Goal: Information Seeking & Learning: Learn about a topic

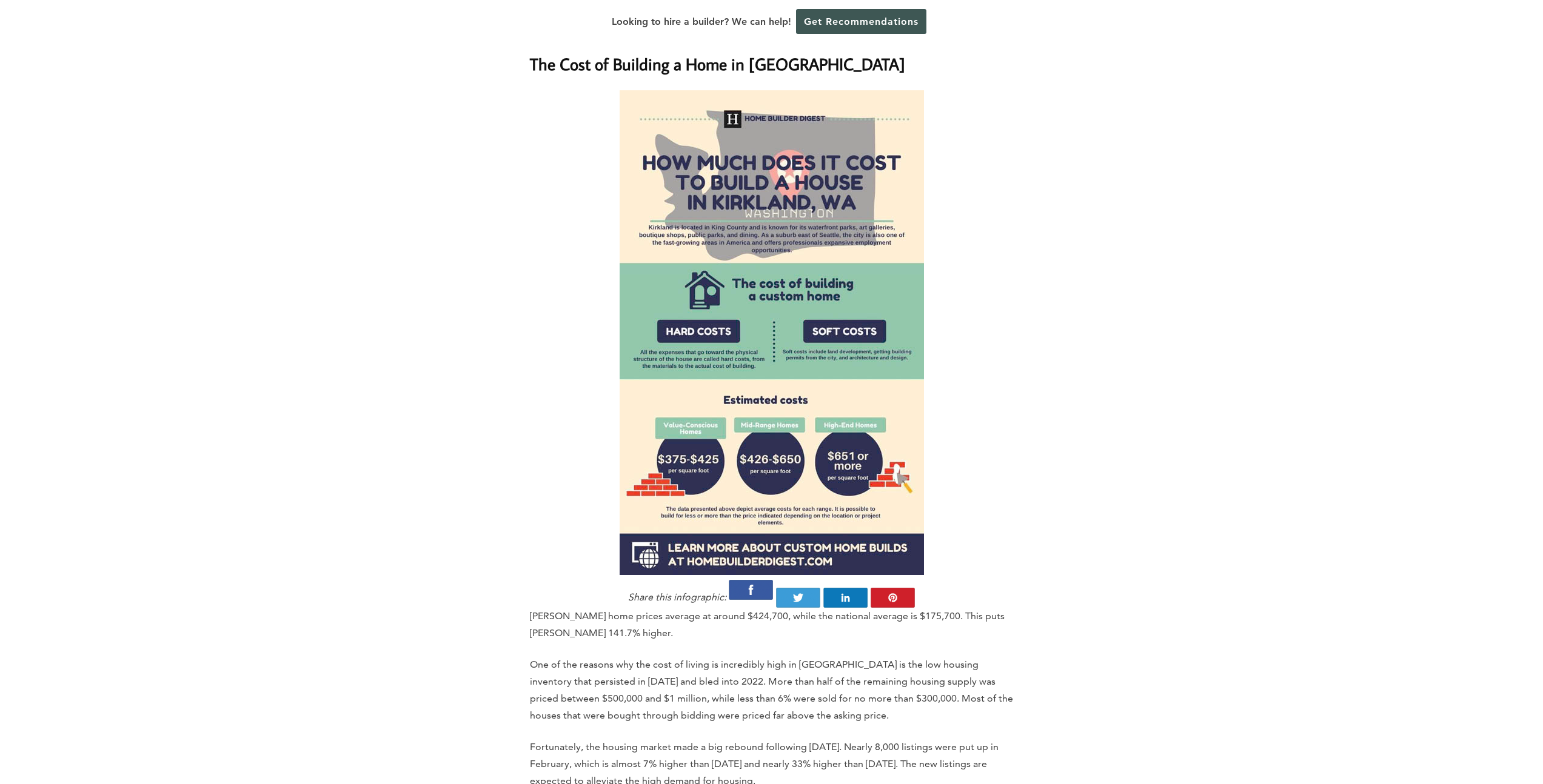
scroll to position [795, 0]
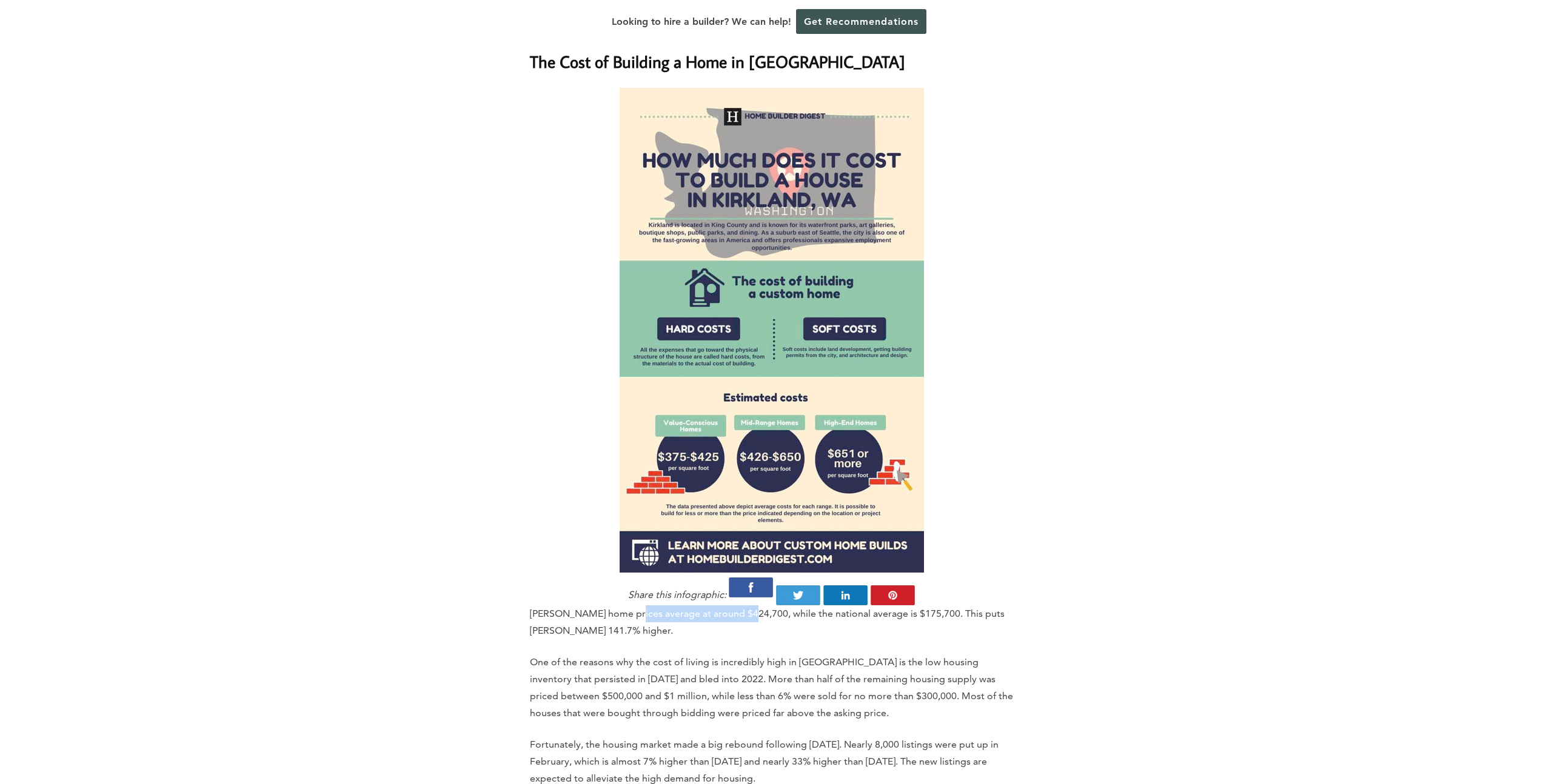
drag, startPoint x: 624, startPoint y: 567, endPoint x: 777, endPoint y: 570, distance: 153.0
click at [773, 606] on p "[PERSON_NAME] home prices average at around $424,700, while the national averag…" at bounding box center [772, 622] width 484 height 34
click at [800, 606] on p "[PERSON_NAME] home prices average at around $424,700, while the national averag…" at bounding box center [772, 622] width 484 height 34
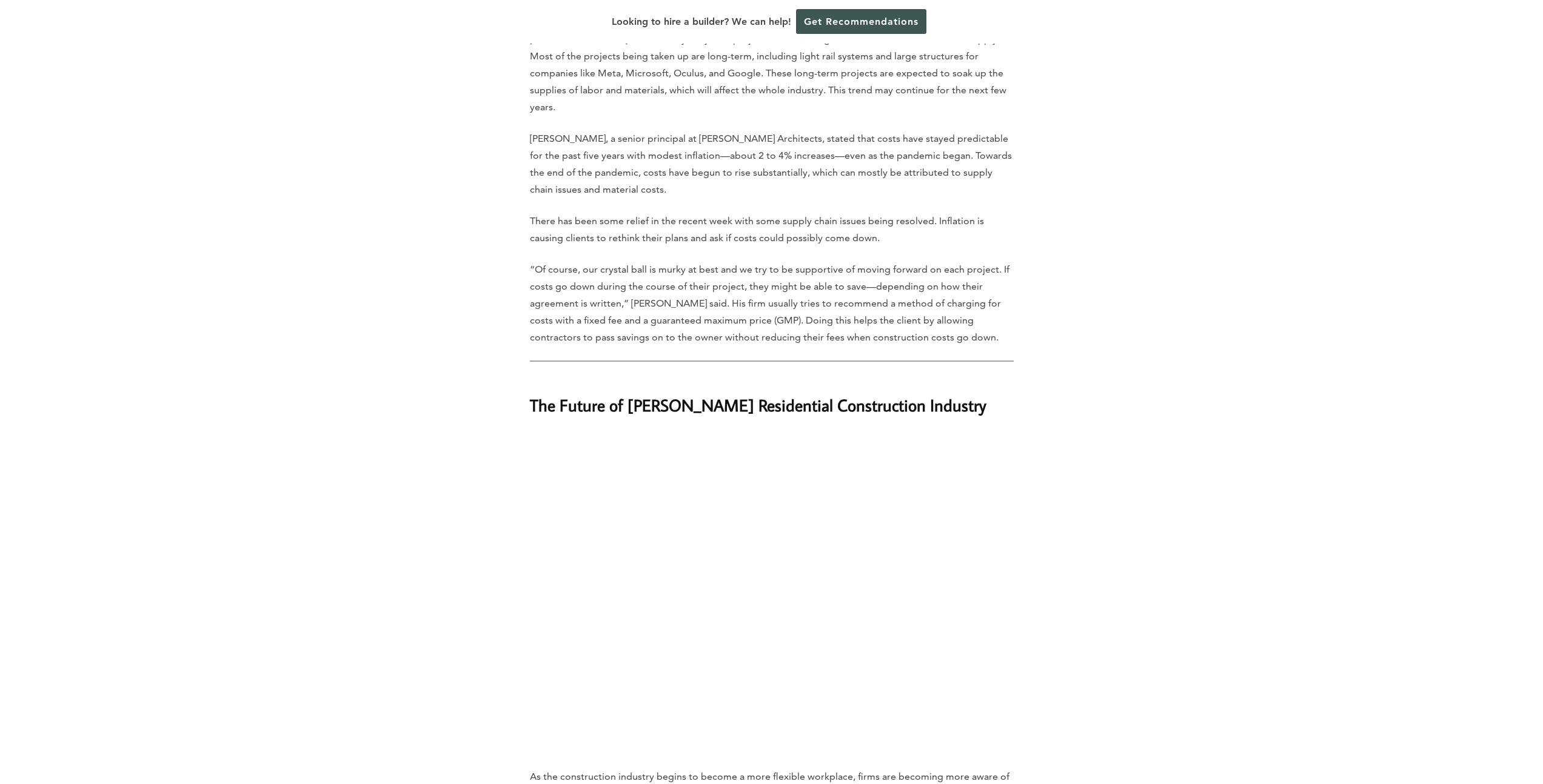
scroll to position [6134, 0]
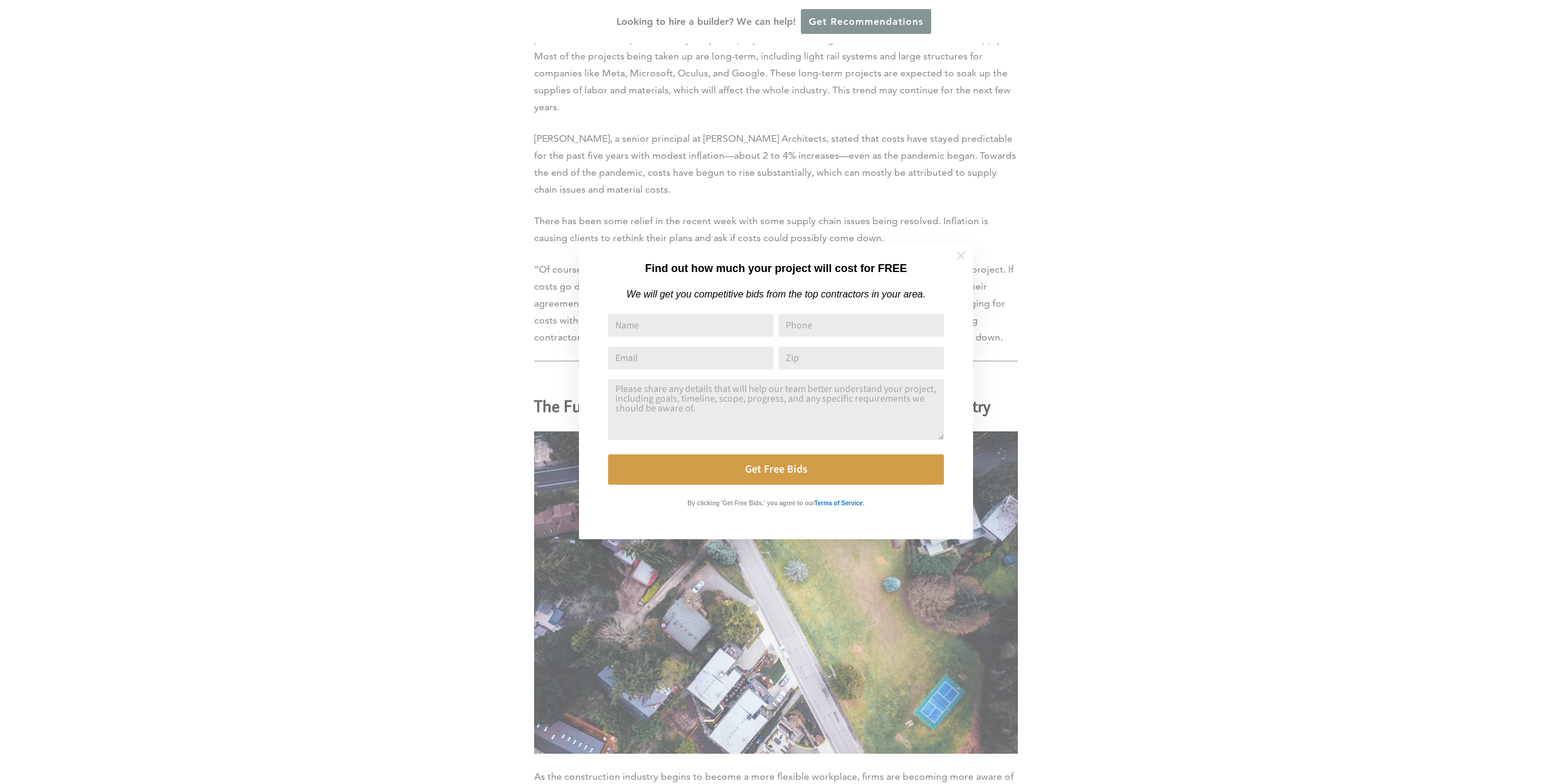
click at [964, 260] on icon at bounding box center [961, 256] width 14 height 14
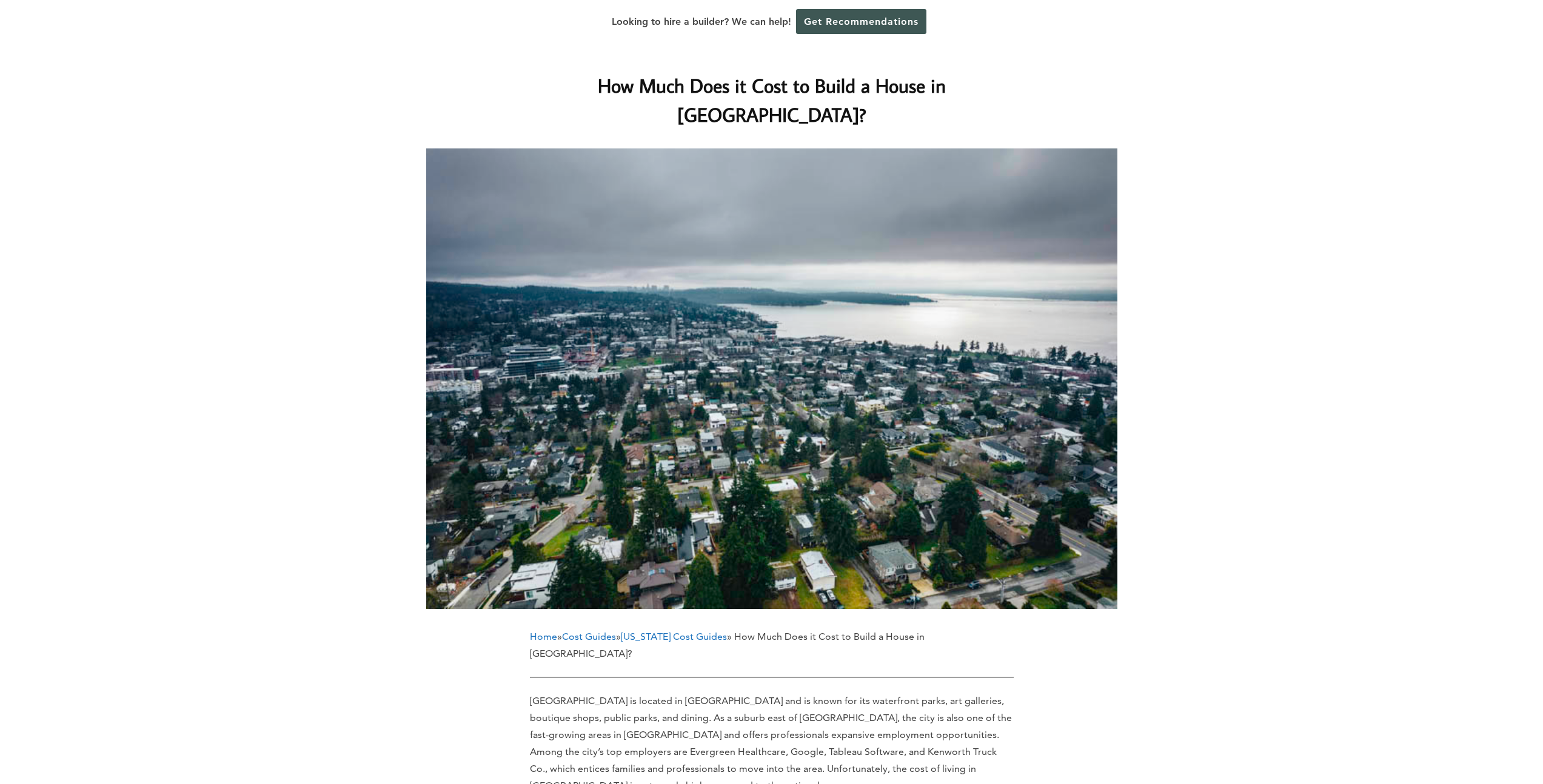
scroll to position [0, 0]
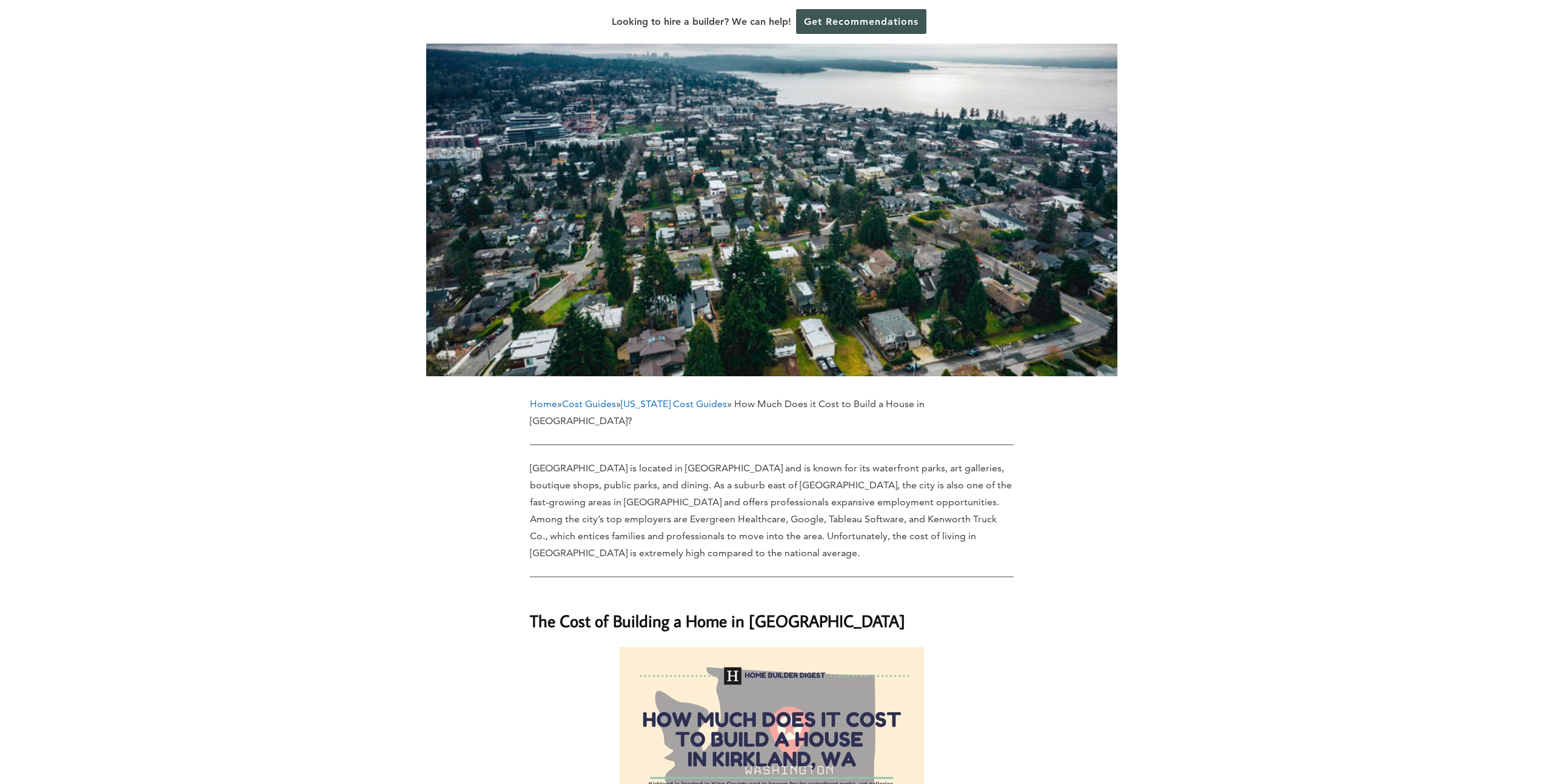
scroll to position [255, 0]
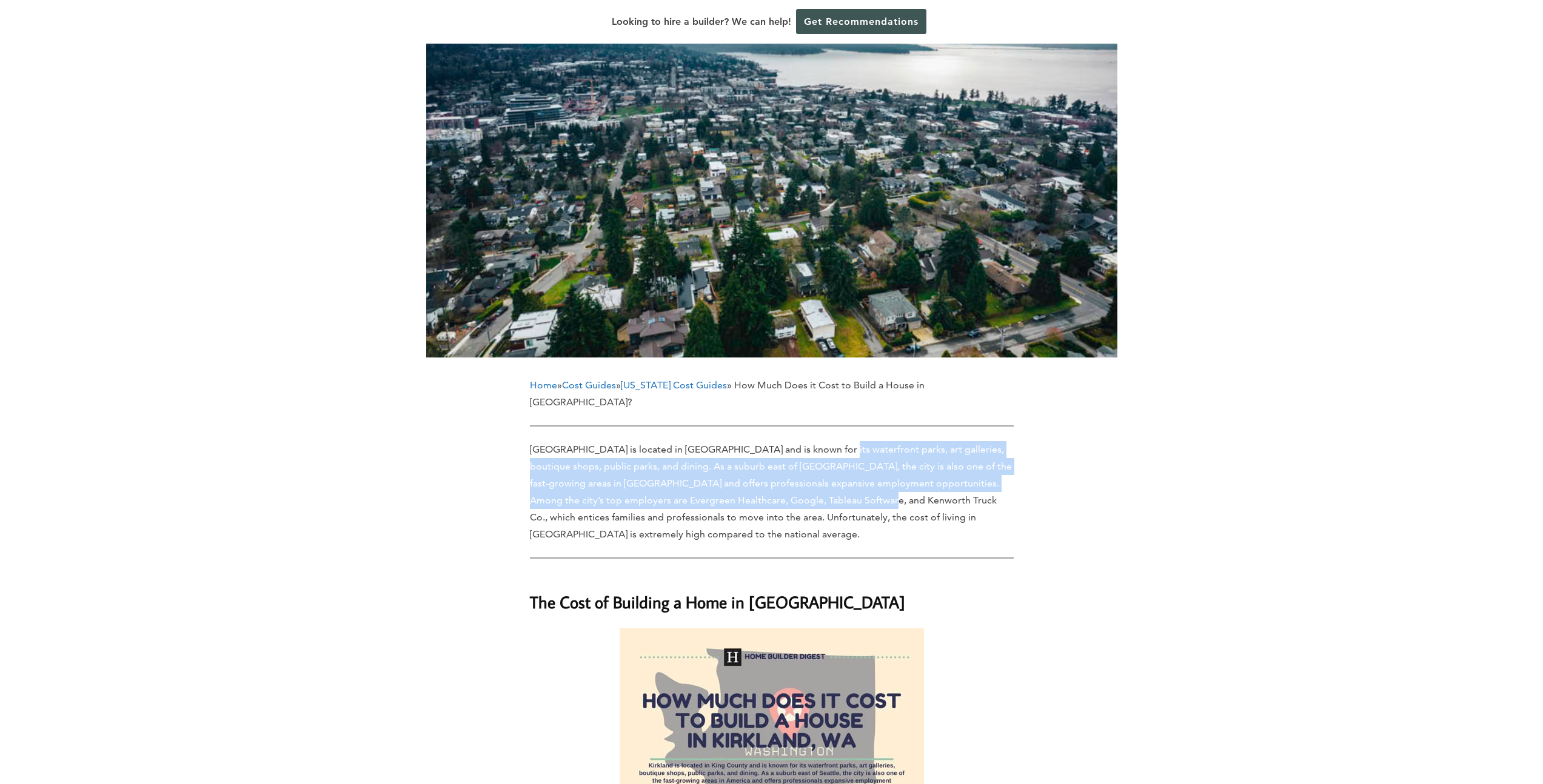
drag, startPoint x: 815, startPoint y: 408, endPoint x: 854, endPoint y: 461, distance: 65.8
click at [851, 458] on p "[GEOGRAPHIC_DATA] is located in [GEOGRAPHIC_DATA] and is known for its waterfro…" at bounding box center [772, 492] width 484 height 101
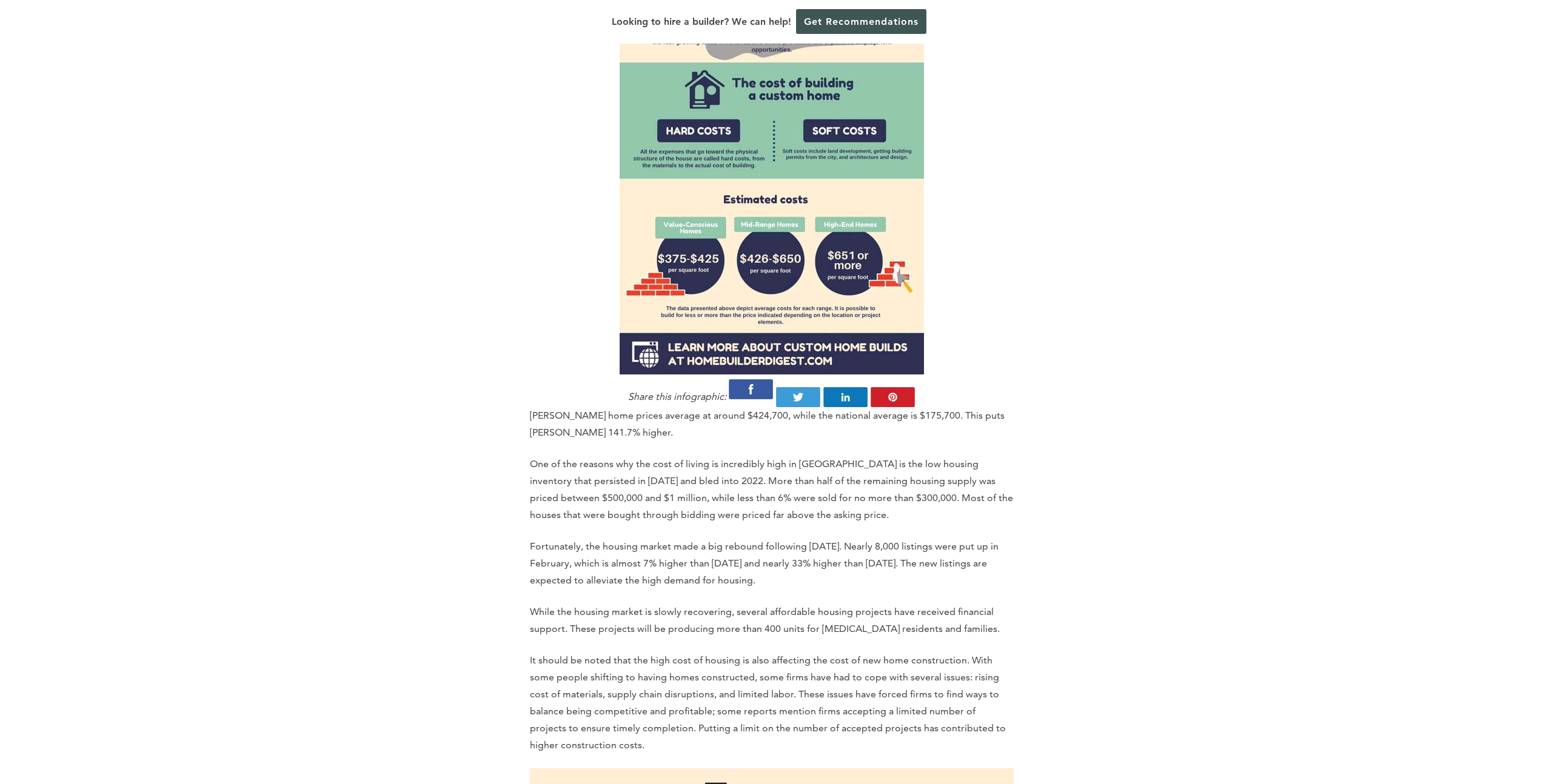
scroll to position [977, 0]
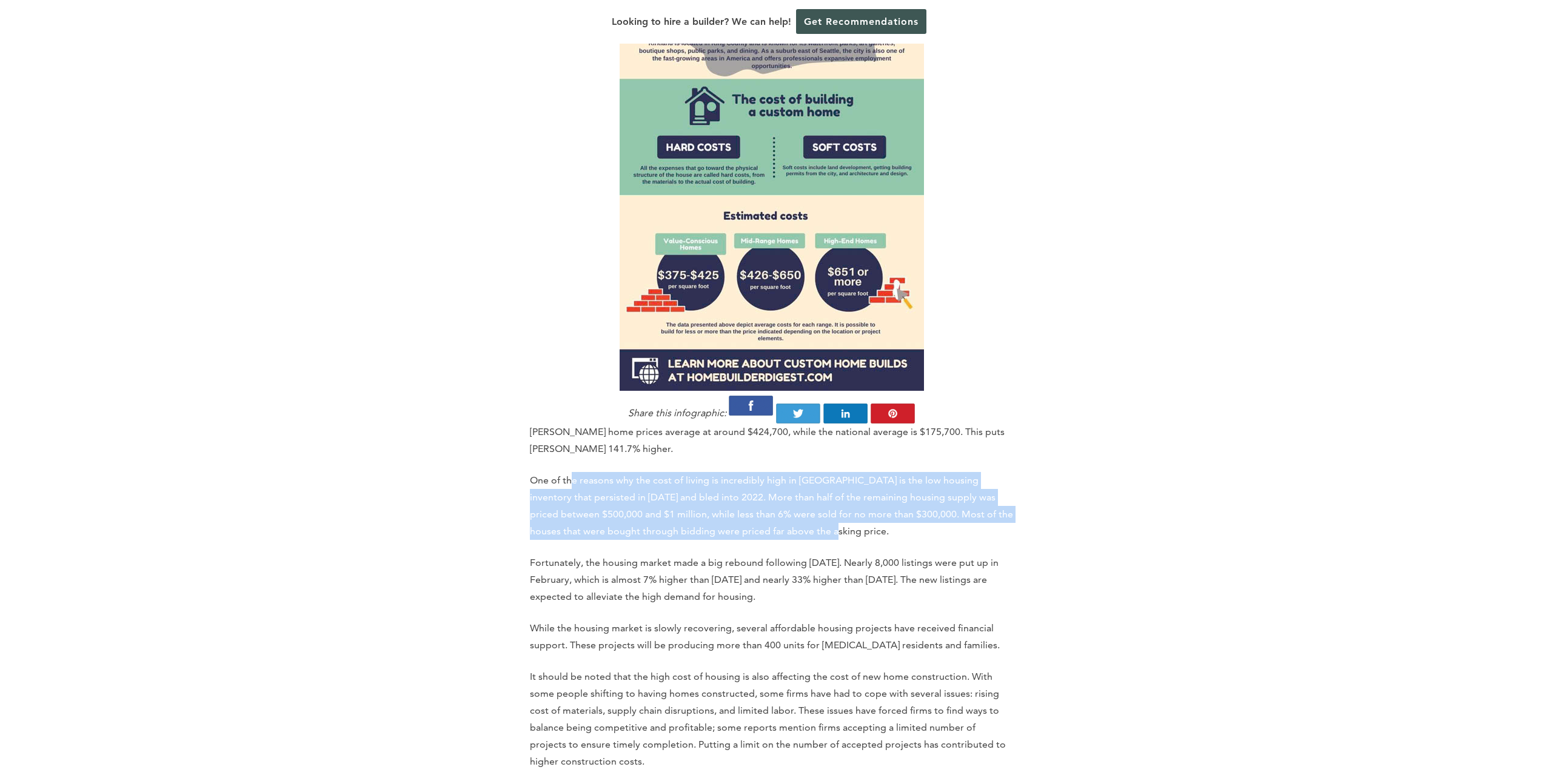
drag, startPoint x: 572, startPoint y: 436, endPoint x: 829, endPoint y: 482, distance: 261.1
click at [828, 482] on p "One of the reasons why the cost of living is incredibly high in [GEOGRAPHIC_DAT…" at bounding box center [772, 506] width 484 height 68
click at [799, 484] on p "One of the reasons why the cost of living is incredibly high in [GEOGRAPHIC_DAT…" at bounding box center [772, 506] width 484 height 68
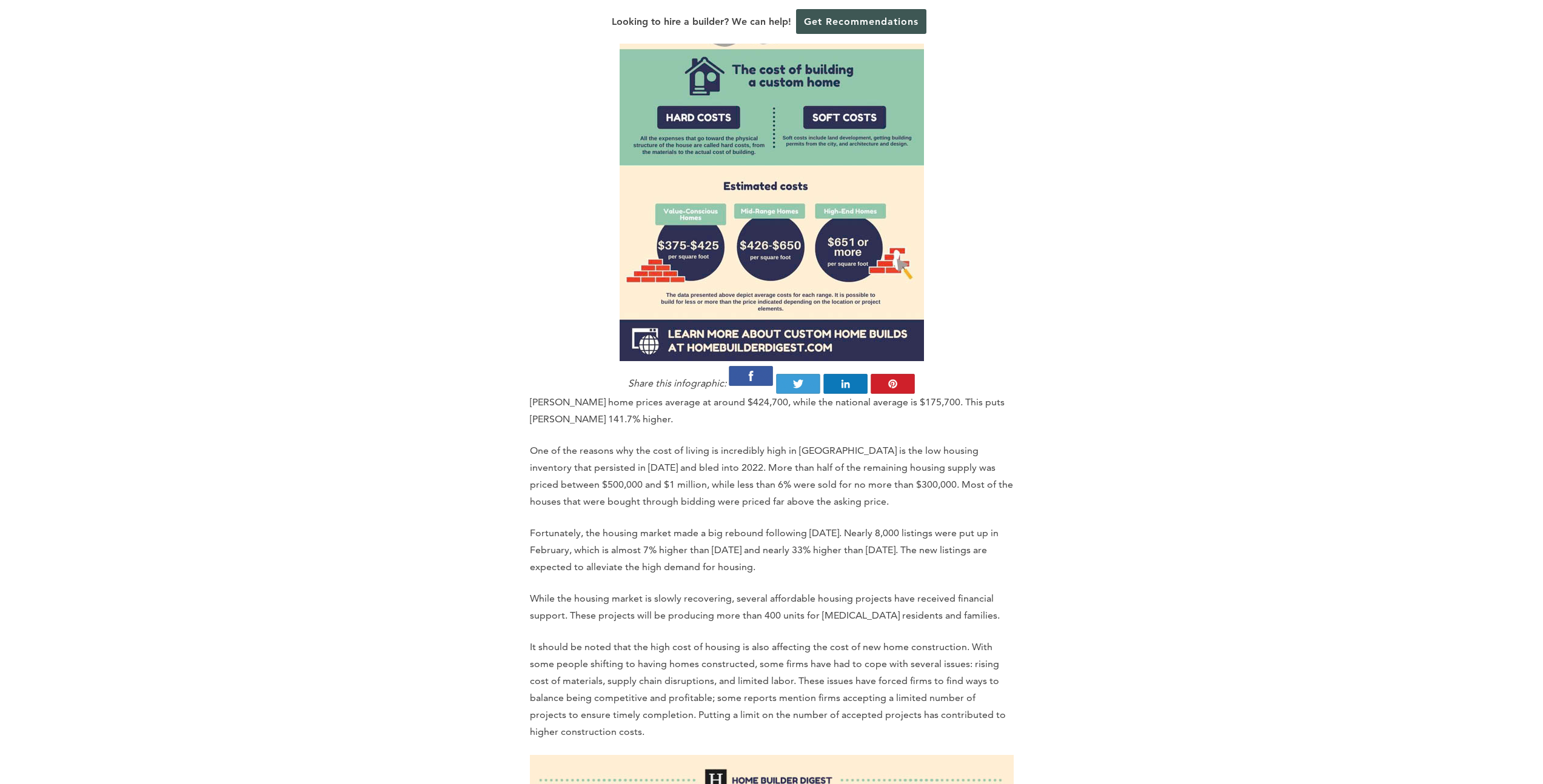
scroll to position [1009, 0]
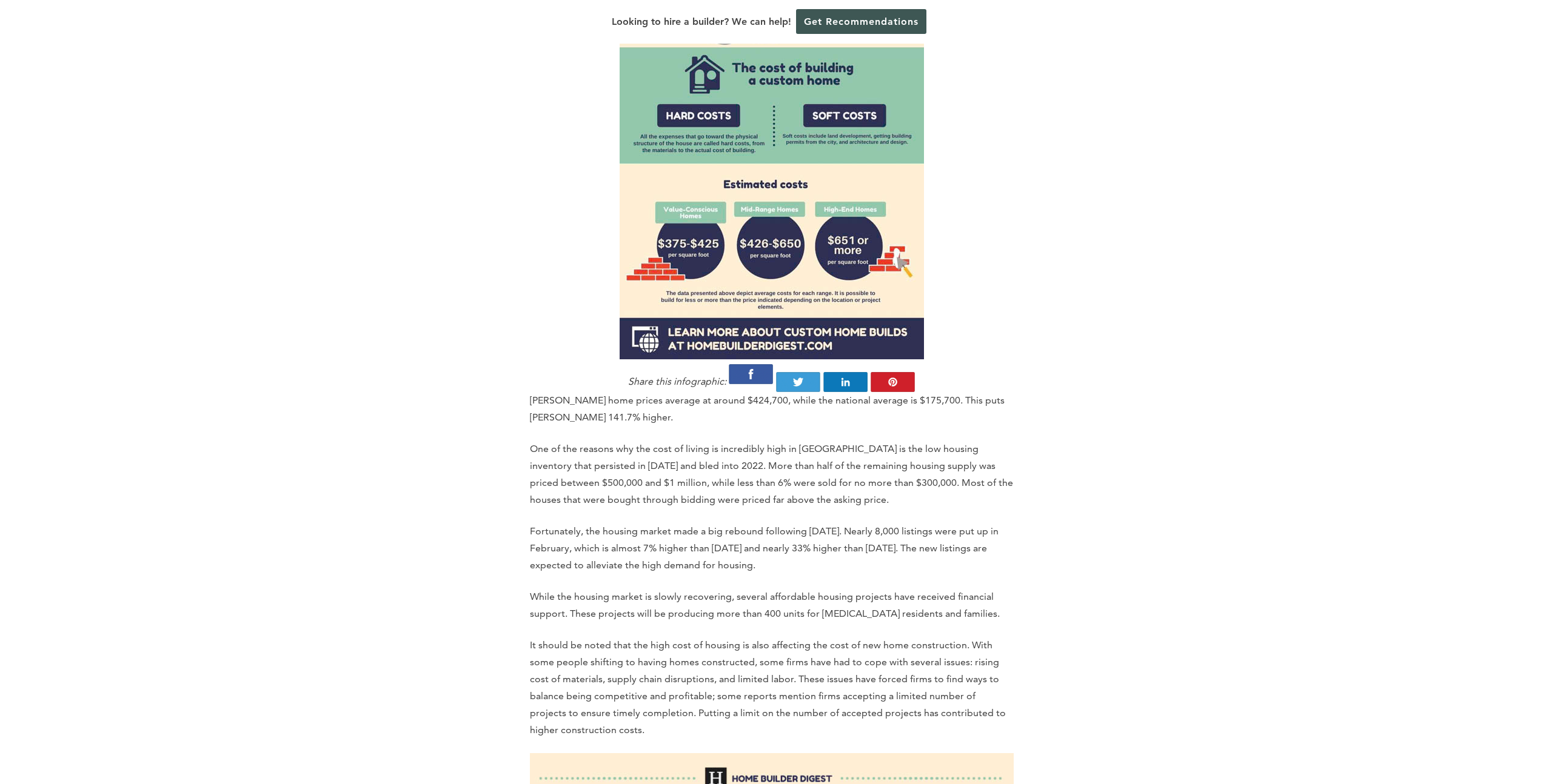
click at [826, 460] on p "One of the reasons why the cost of living is incredibly high in [GEOGRAPHIC_DAT…" at bounding box center [772, 474] width 484 height 68
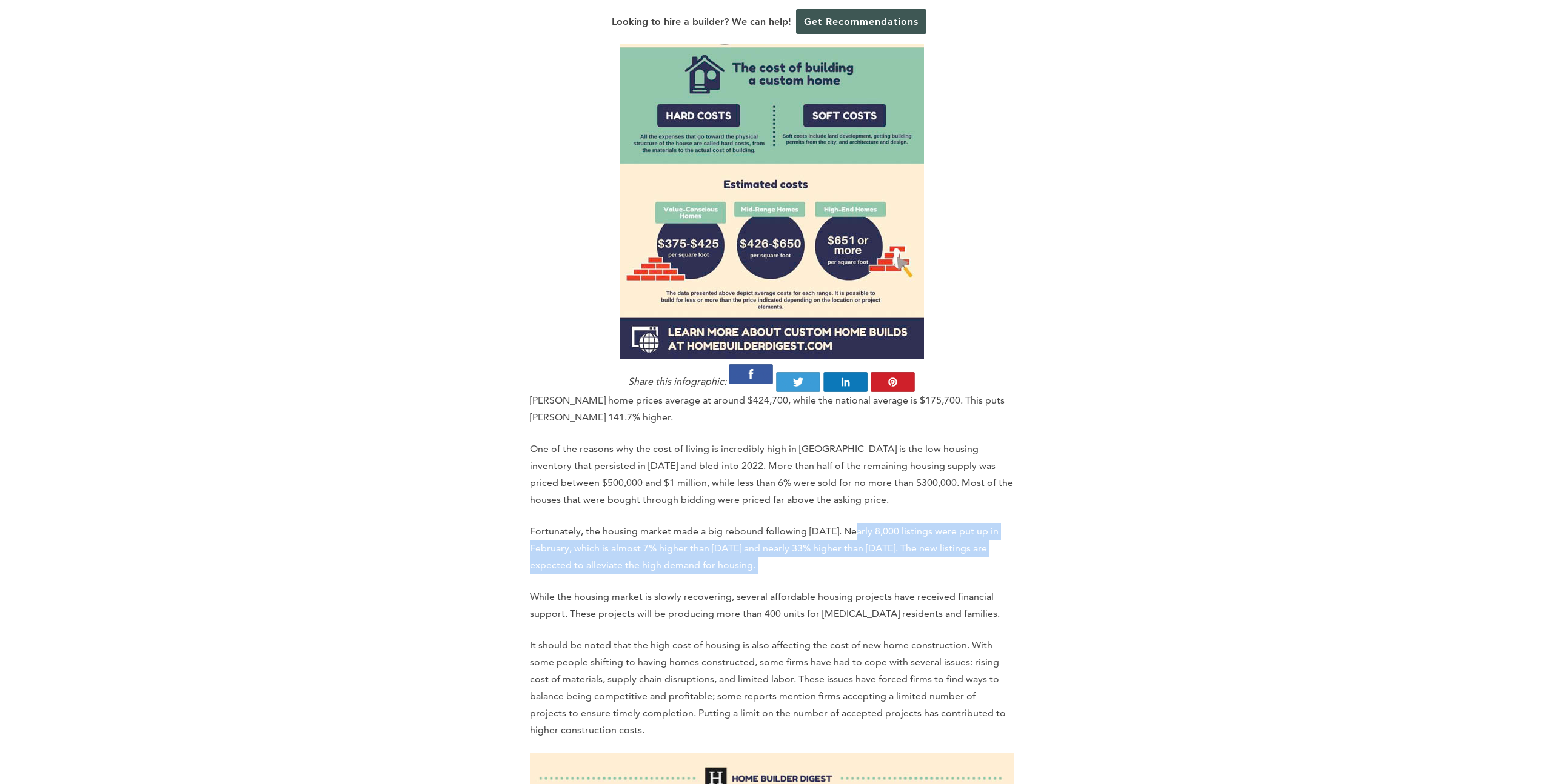
drag, startPoint x: 853, startPoint y: 489, endPoint x: 889, endPoint y: 537, distance: 60.0
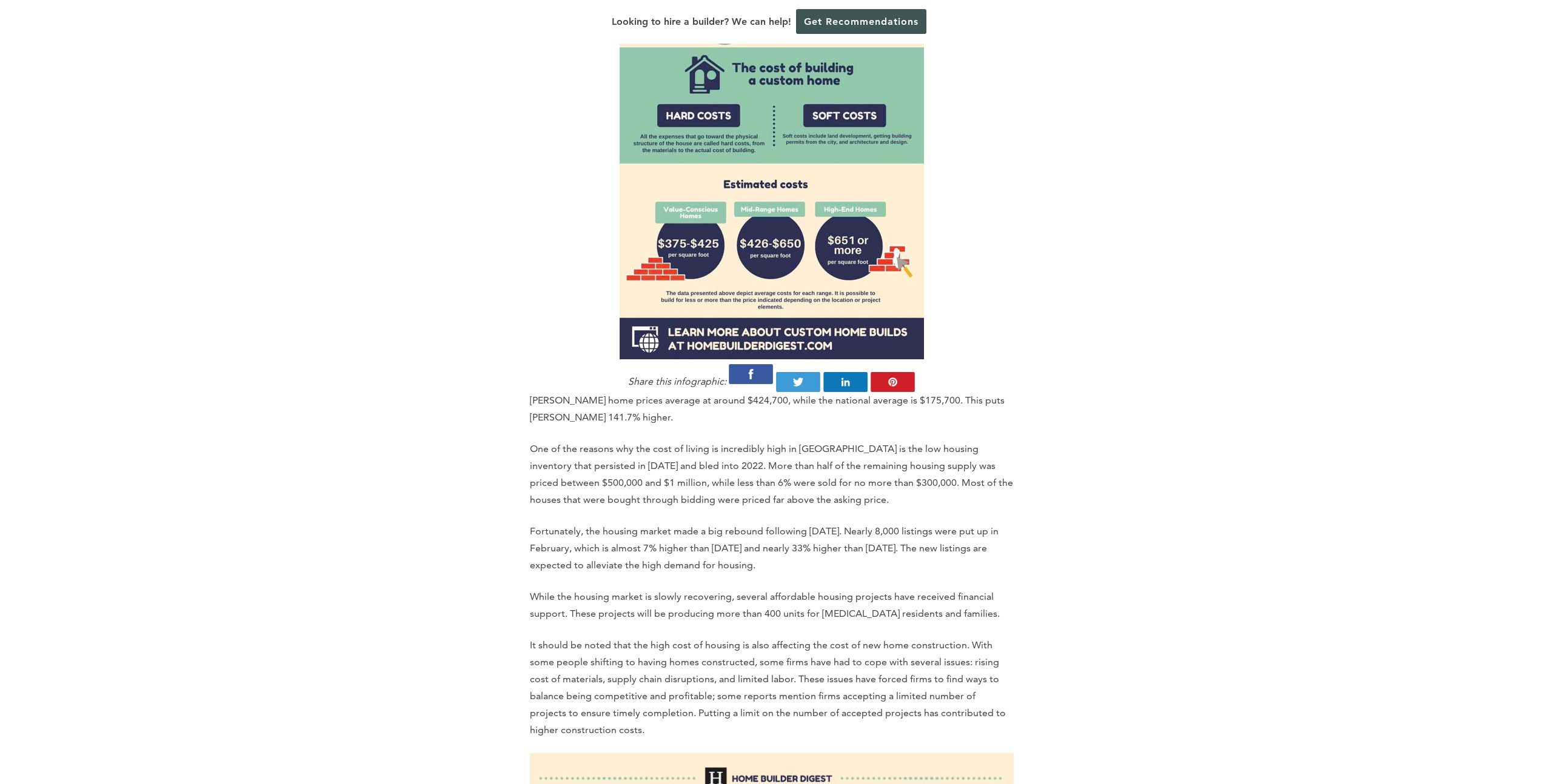
click at [901, 637] on p "It should be noted that the high cost of housing is also affecting the cost of …" at bounding box center [772, 687] width 484 height 101
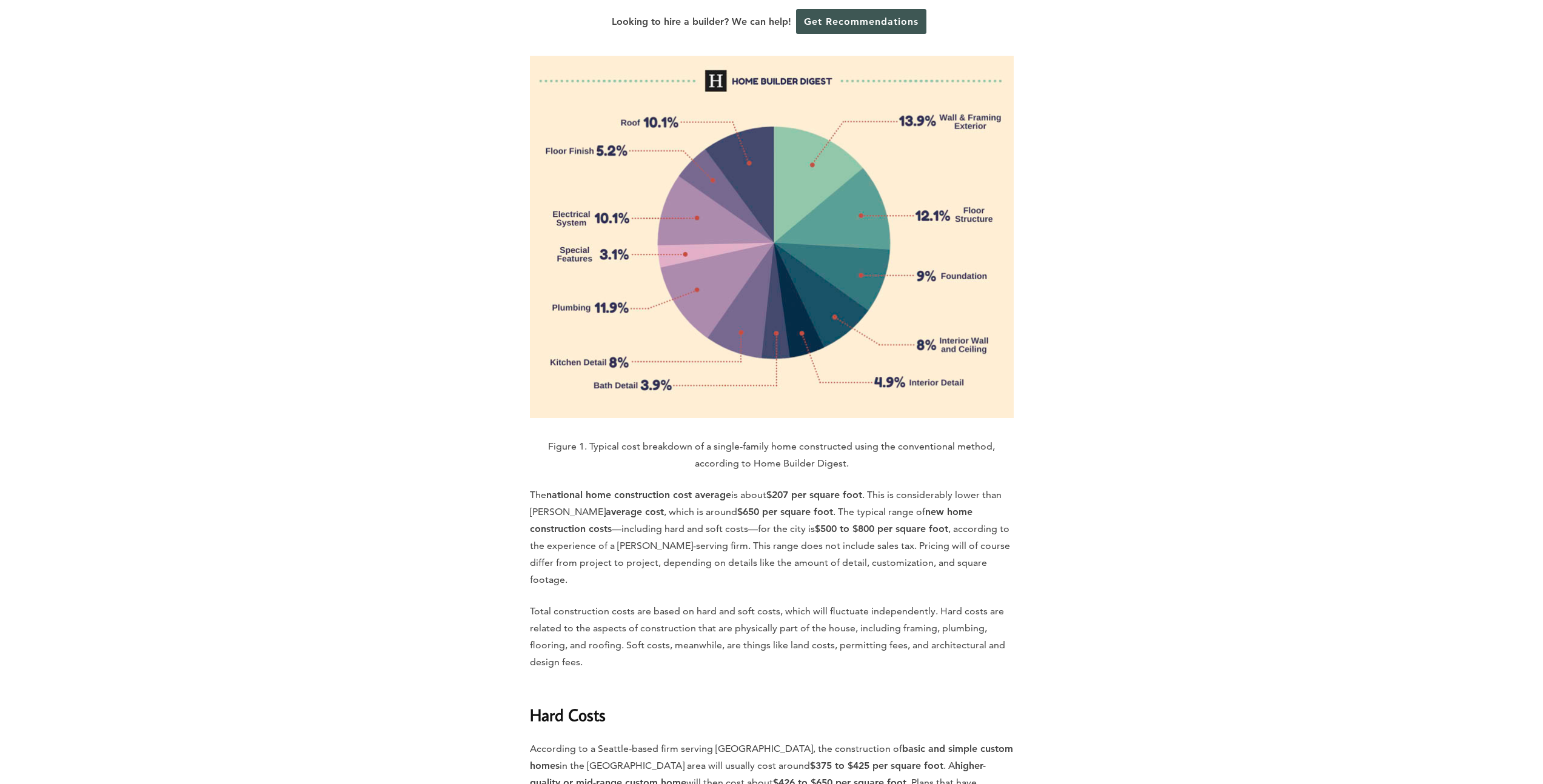
scroll to position [1896, 0]
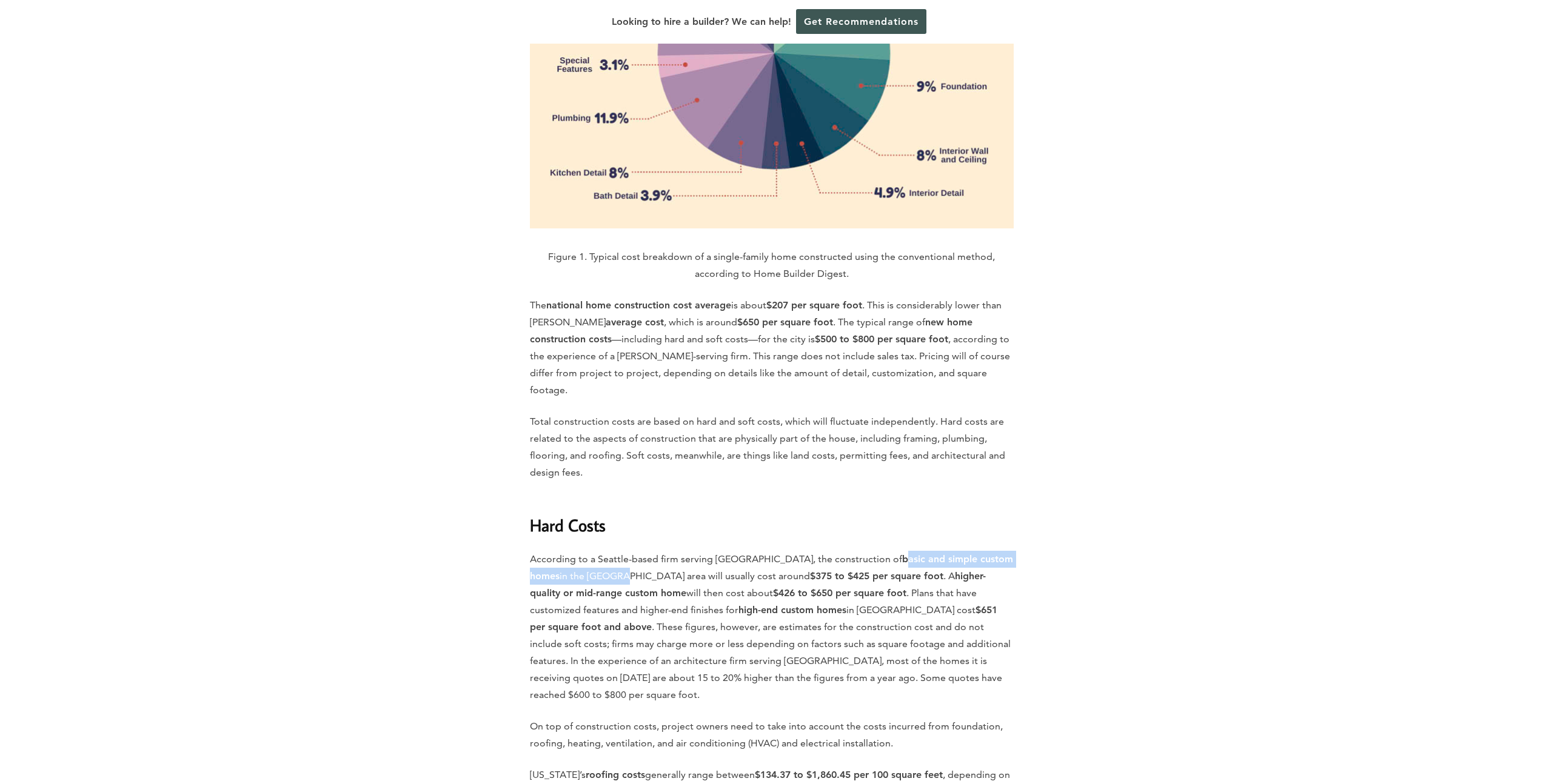
drag, startPoint x: 846, startPoint y: 498, endPoint x: 554, endPoint y: 514, distance: 292.4
click at [554, 551] on p "According to a Seattle-based firm serving [GEOGRAPHIC_DATA], the construction o…" at bounding box center [772, 627] width 484 height 153
click at [679, 551] on p "According to a Seattle-based firm serving [GEOGRAPHIC_DATA], the construction o…" at bounding box center [772, 627] width 484 height 153
drag, startPoint x: 741, startPoint y: 511, endPoint x: 848, endPoint y: 516, distance: 107.1
click at [831, 551] on p "According to a Seattle-based firm serving [GEOGRAPHIC_DATA], the construction o…" at bounding box center [772, 627] width 484 height 153
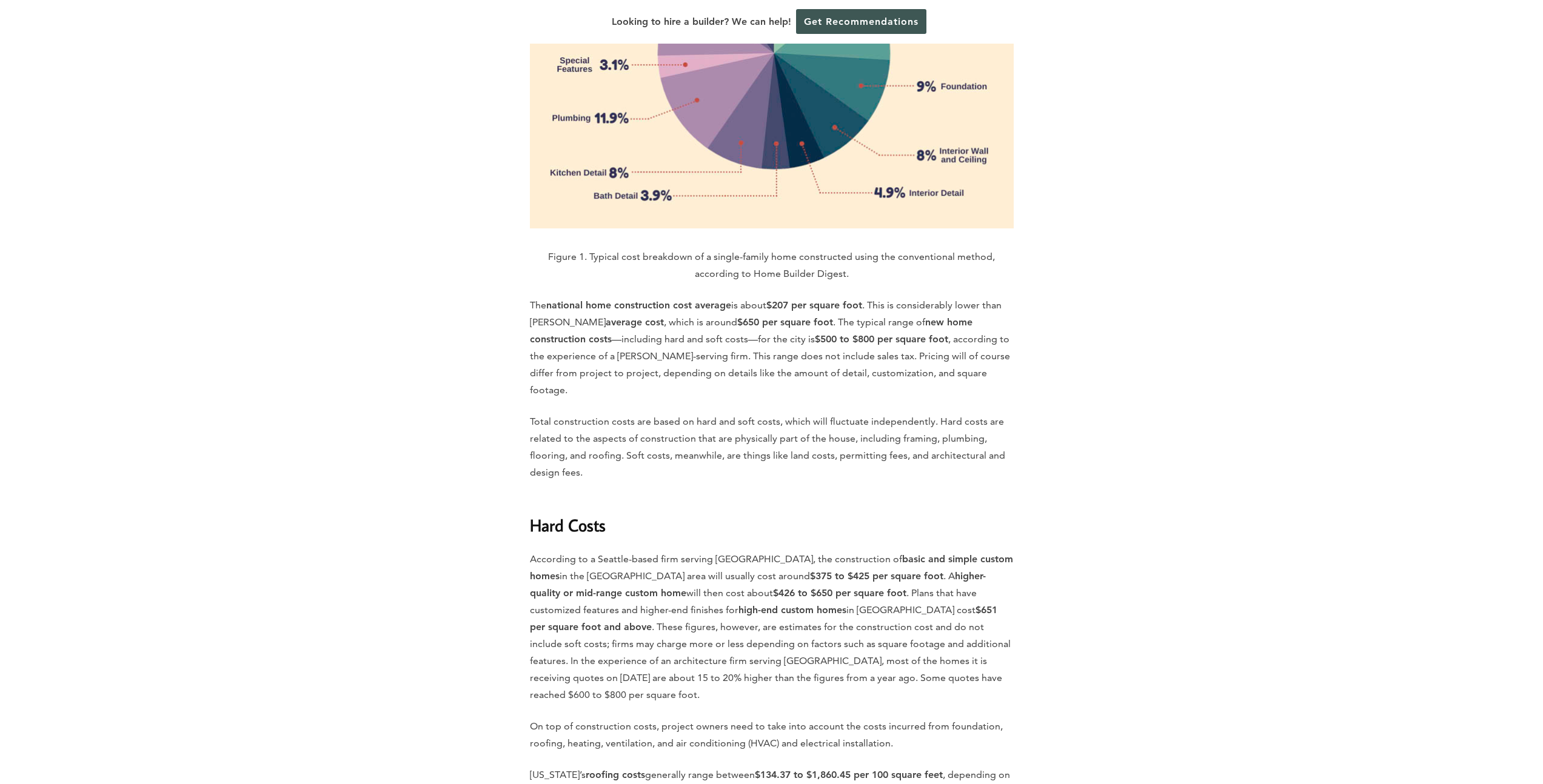
click at [865, 570] on strong "higher-quality or mid-range custom home" at bounding box center [758, 584] width 456 height 28
drag, startPoint x: 831, startPoint y: 514, endPoint x: 782, endPoint y: 532, distance: 52.2
click at [749, 551] on p "According to a Seattle-based firm serving [GEOGRAPHIC_DATA], the construction o…" at bounding box center [772, 627] width 484 height 153
click at [788, 551] on p "According to a Seattle-based firm serving [GEOGRAPHIC_DATA], the construction o…" at bounding box center [772, 627] width 484 height 153
drag, startPoint x: 785, startPoint y: 526, endPoint x: 782, endPoint y: 541, distance: 15.3
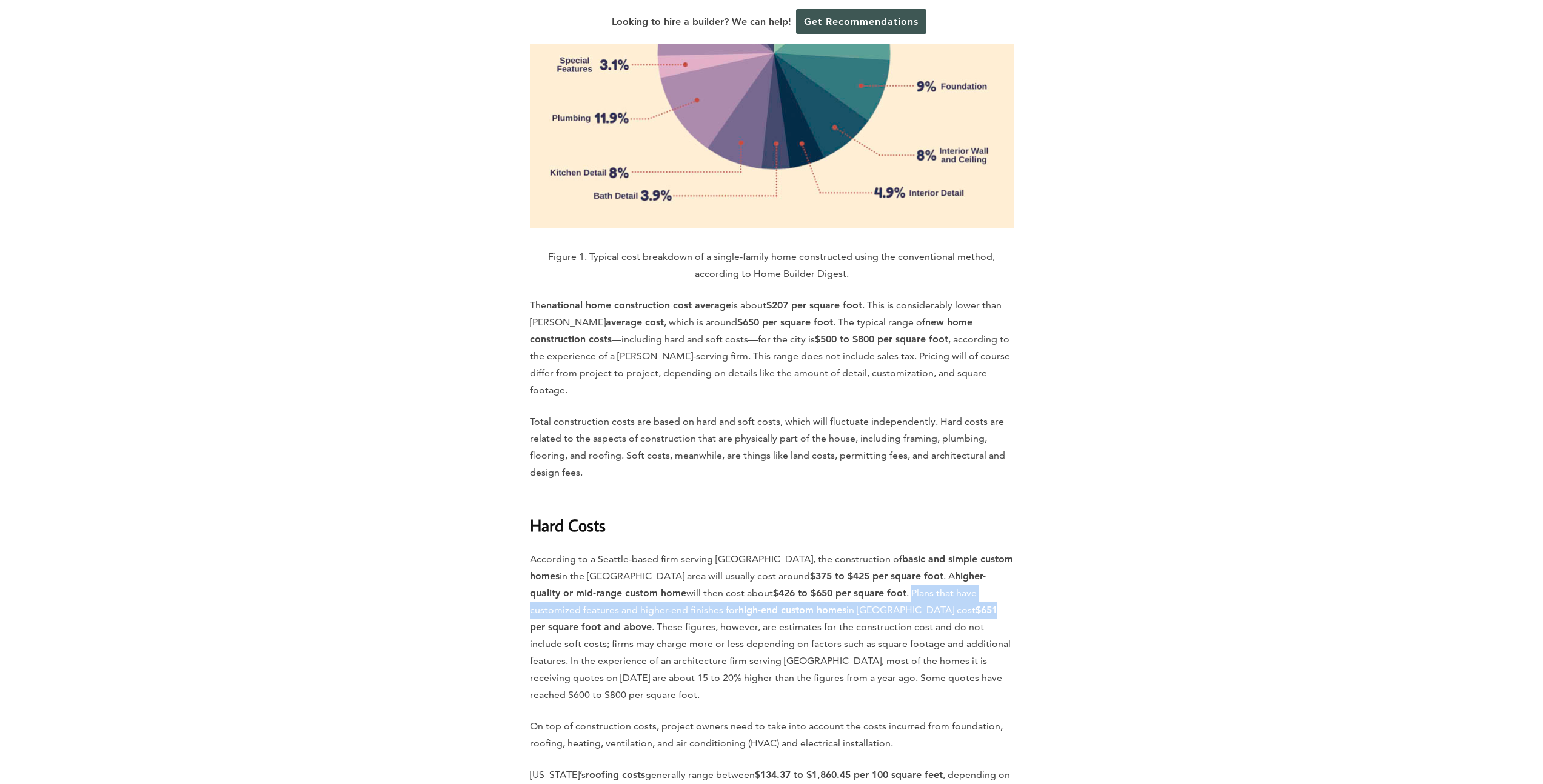
click at [782, 551] on p "According to a Seattle-based firm serving [GEOGRAPHIC_DATA], the construction o…" at bounding box center [772, 627] width 484 height 153
click at [849, 574] on p "According to a Seattle-based firm serving [GEOGRAPHIC_DATA], the construction o…" at bounding box center [772, 627] width 484 height 153
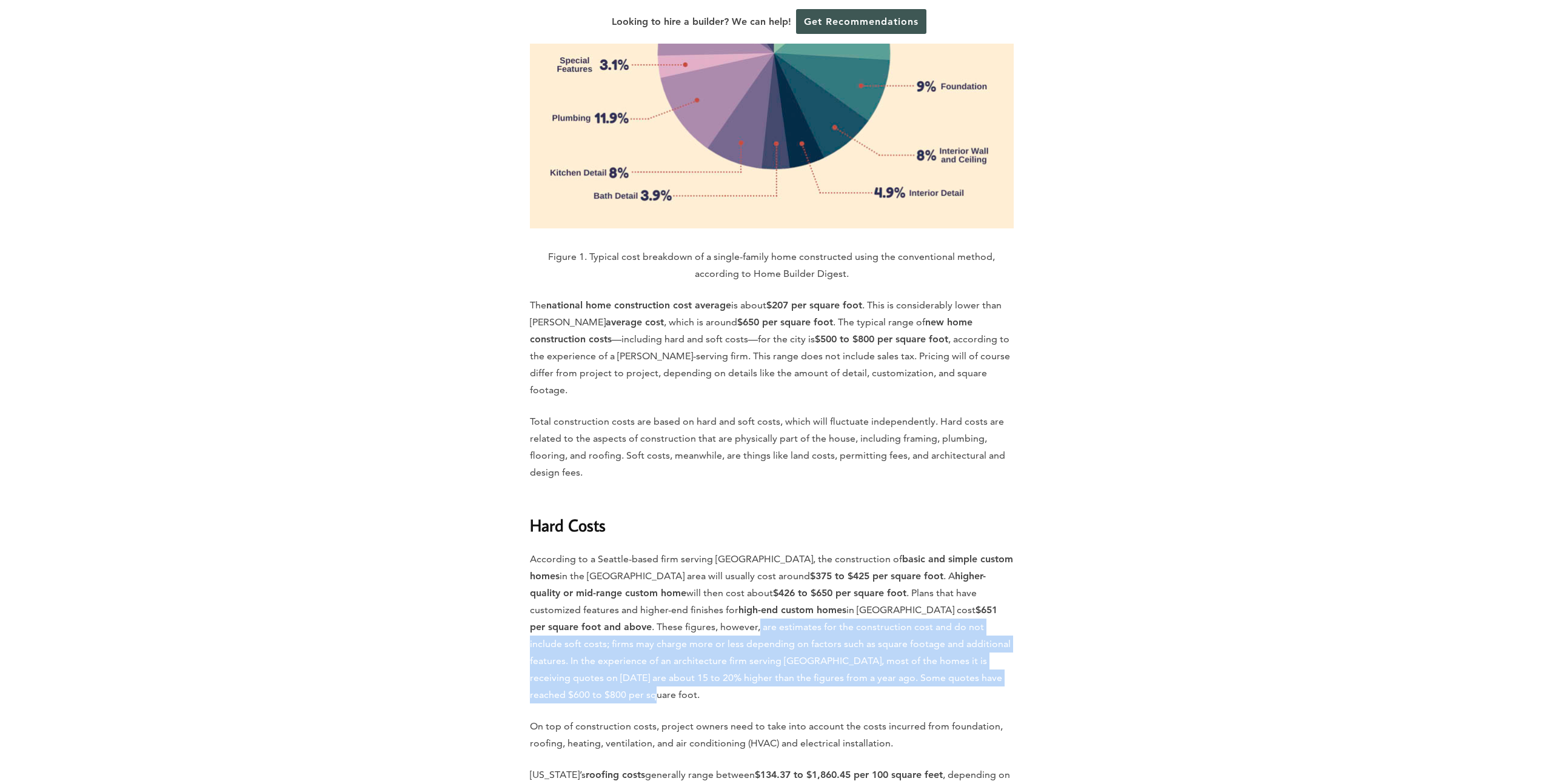
drag, startPoint x: 569, startPoint y: 565, endPoint x: 933, endPoint y: 618, distance: 367.8
click at [933, 618] on p "According to a Seattle-based firm serving [GEOGRAPHIC_DATA], the construction o…" at bounding box center [772, 627] width 484 height 153
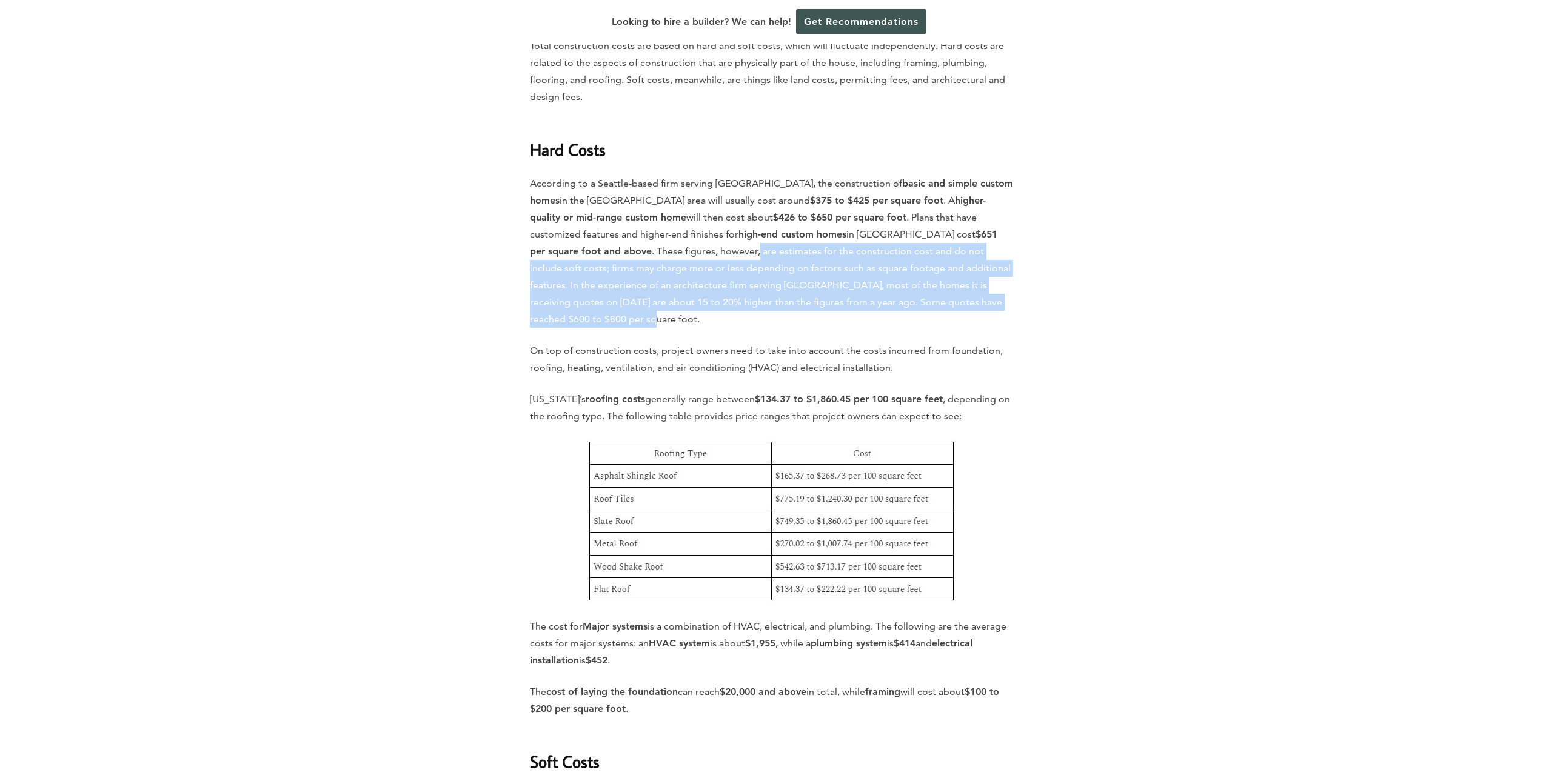
scroll to position [2274, 0]
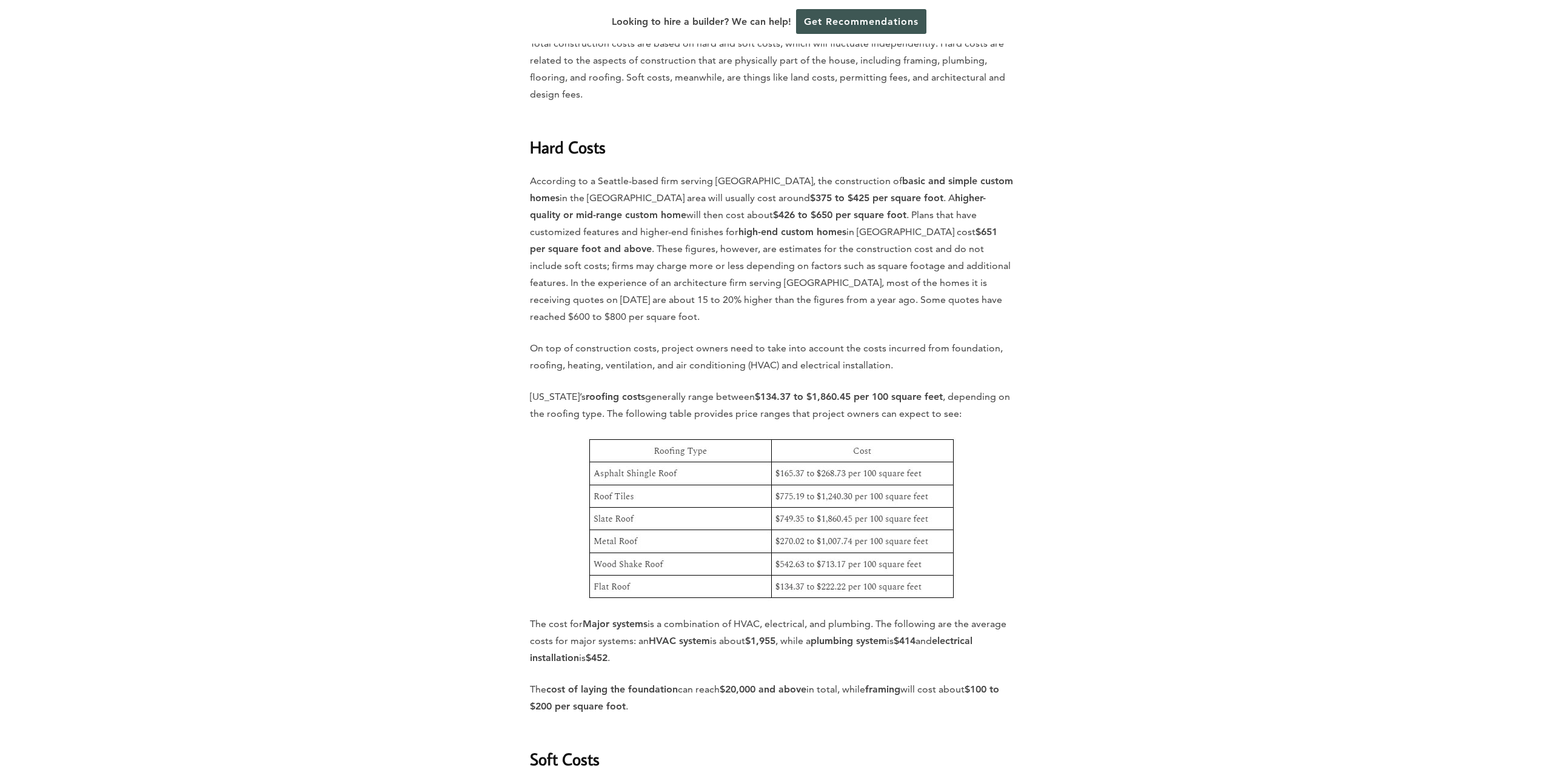
click at [627, 682] on p "The cost of laying the foundation can reach $20,000 and above in total, while f…" at bounding box center [772, 698] width 484 height 34
click at [714, 682] on p "The cost of laying the foundation can reach $20,000 and above in total, while f…" at bounding box center [772, 698] width 484 height 34
click at [710, 682] on p "The cost of laying the foundation can reach $20,000 and above in total, while f…" at bounding box center [772, 698] width 484 height 34
click at [802, 682] on p "The cost of laying the foundation can reach $20,000 and above in total, while f…" at bounding box center [772, 698] width 484 height 34
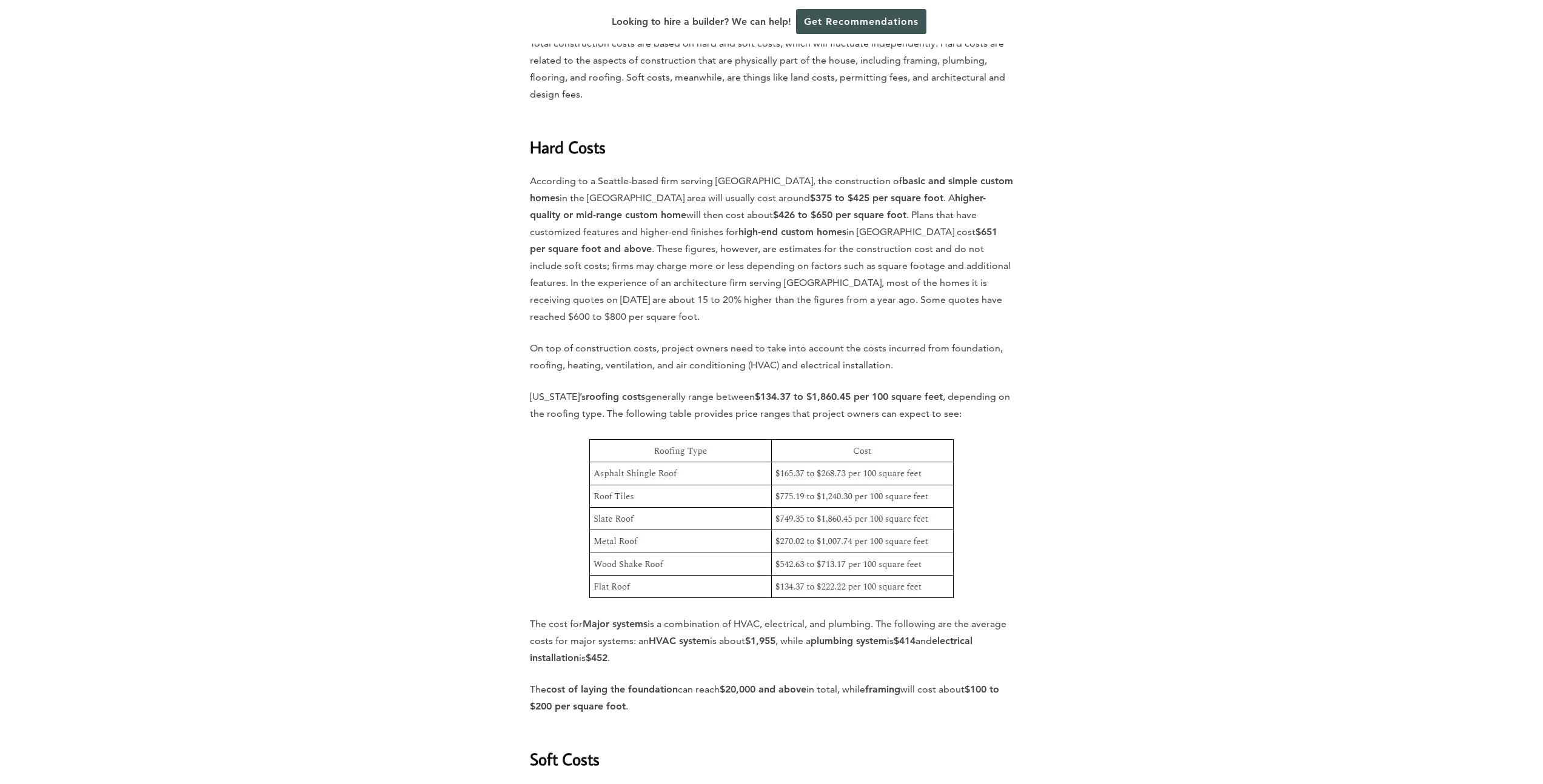
click at [802, 682] on p "The cost of laying the foundation can reach $20,000 and above in total, while f…" at bounding box center [772, 698] width 484 height 34
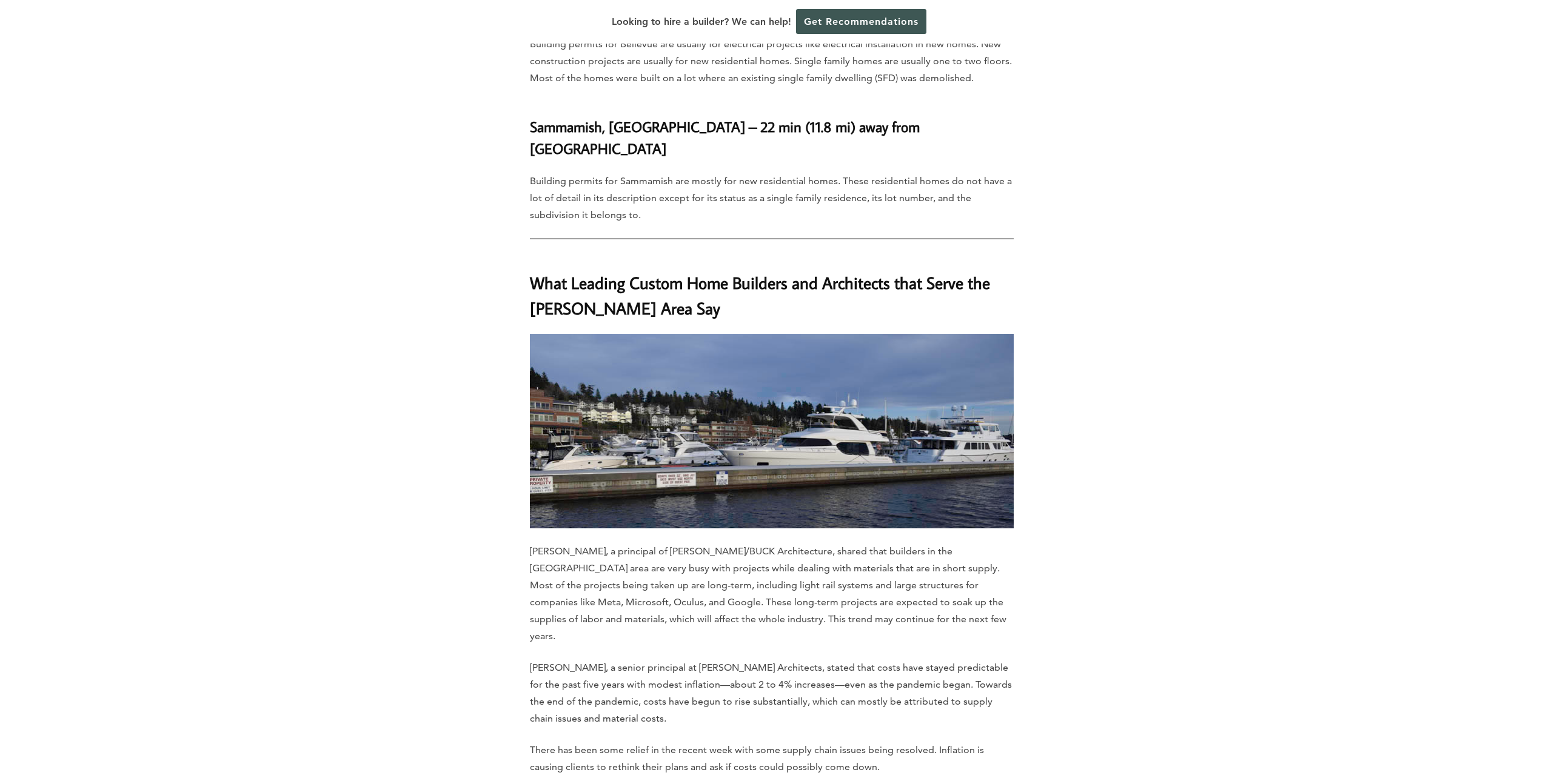
scroll to position [5440, 0]
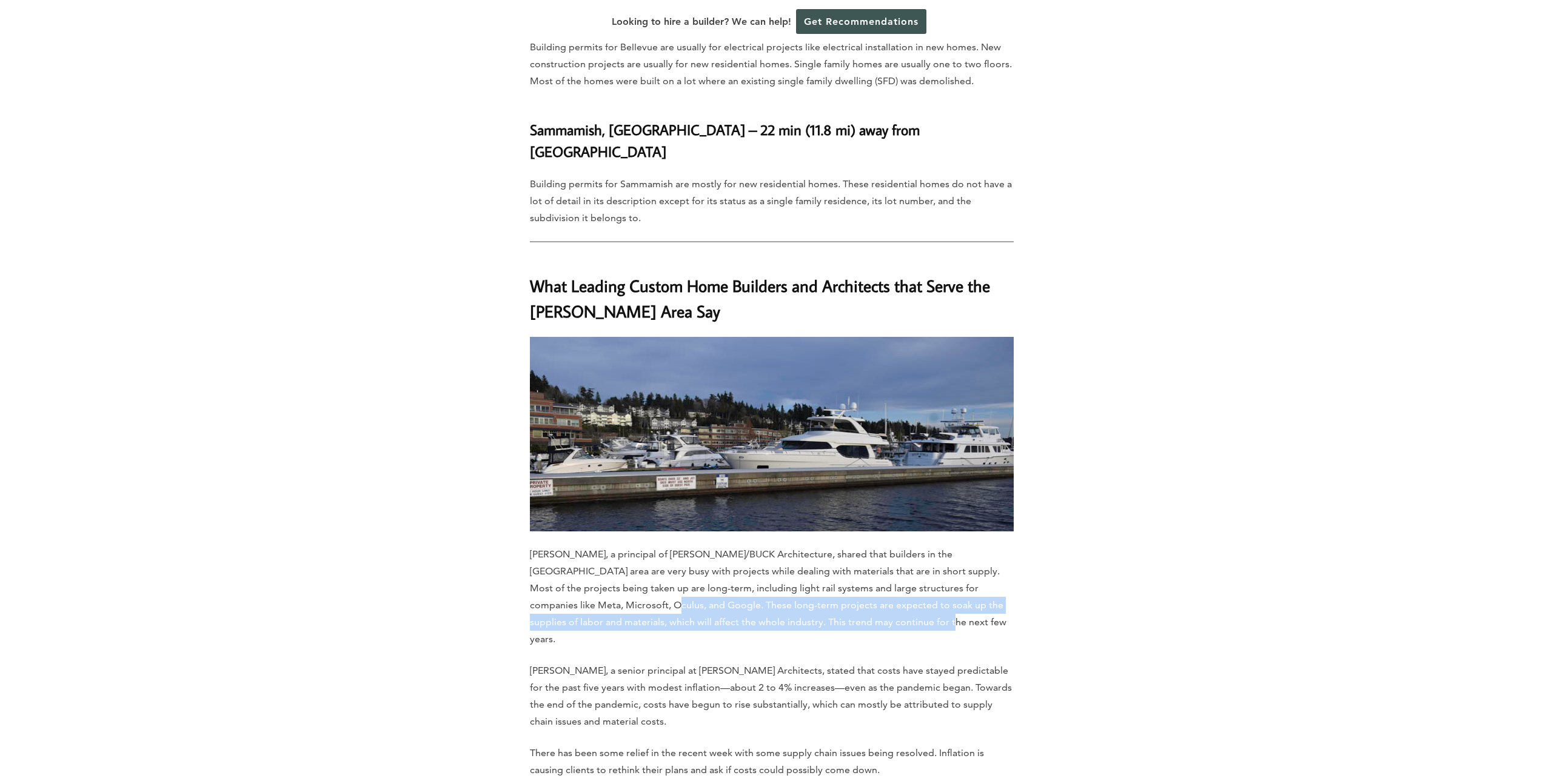
drag, startPoint x: 565, startPoint y: 461, endPoint x: 831, endPoint y: 476, distance: 266.4
click at [831, 546] on p "[PERSON_NAME], a principal of [PERSON_NAME]/BUCK Architecture, shared that buil…" at bounding box center [772, 597] width 484 height 101
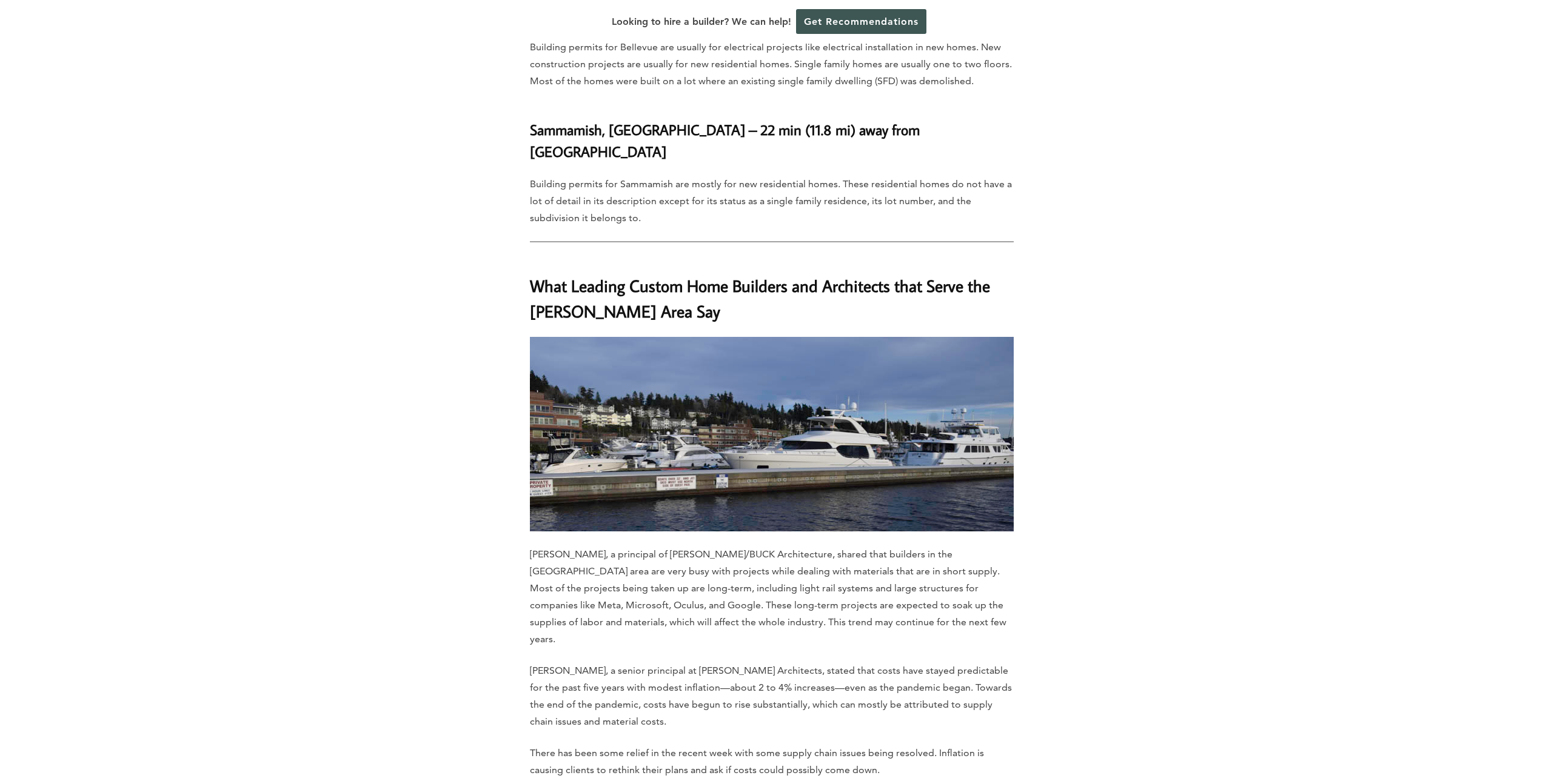
click at [590, 662] on p "[PERSON_NAME], a senior principal at [PERSON_NAME] Architects, stated that cost…" at bounding box center [772, 696] width 484 height 68
drag, startPoint x: 589, startPoint y: 510, endPoint x: 591, endPoint y: 526, distance: 16.1
click at [591, 662] on p "[PERSON_NAME], a senior principal at [PERSON_NAME] Architects, stated that cost…" at bounding box center [772, 696] width 484 height 68
click at [630, 662] on p "[PERSON_NAME], a senior principal at [PERSON_NAME] Architects, stated that cost…" at bounding box center [772, 696] width 484 height 68
drag, startPoint x: 580, startPoint y: 544, endPoint x: 617, endPoint y: 550, distance: 37.5
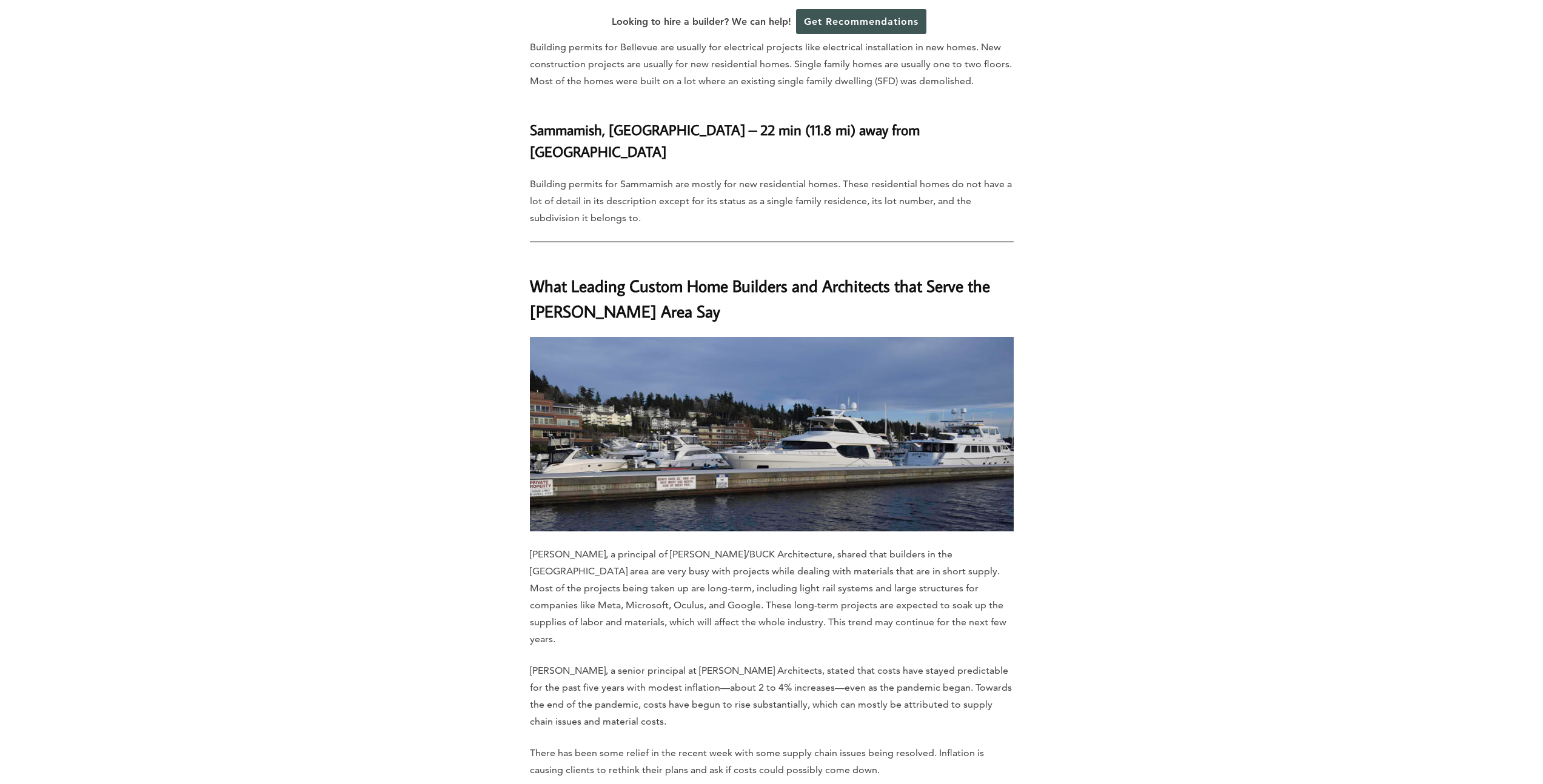
click at [589, 662] on p "[PERSON_NAME], a senior principal at [PERSON_NAME] Architects, stated that cost…" at bounding box center [772, 696] width 484 height 68
drag, startPoint x: 641, startPoint y: 545, endPoint x: 646, endPoint y: 563, distance: 18.7
click at [646, 662] on p "[PERSON_NAME], a senior principal at [PERSON_NAME] Architects, stated that cost…" at bounding box center [772, 696] width 484 height 68
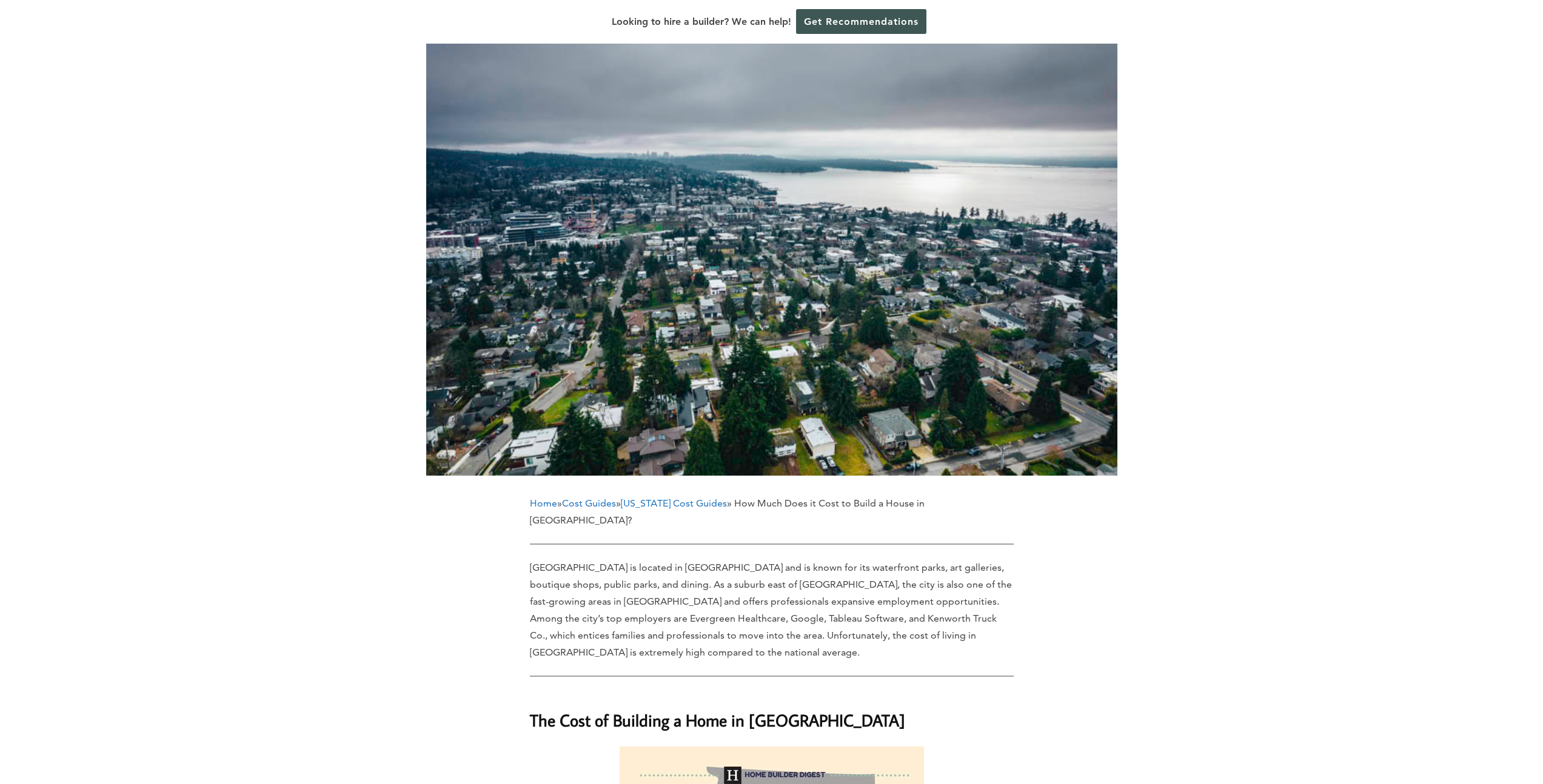
scroll to position [0, 0]
